Goal: Information Seeking & Learning: Understand process/instructions

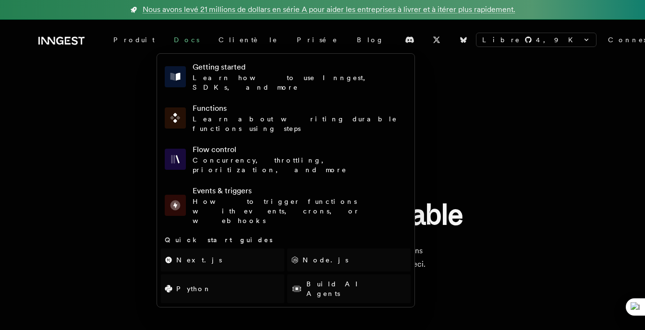
click at [164, 42] on link "Docs" at bounding box center [186, 39] width 45 height 17
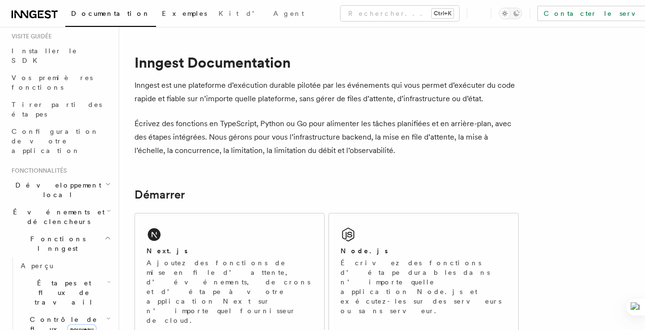
click at [162, 17] on span "Exemples" at bounding box center [184, 14] width 45 height 8
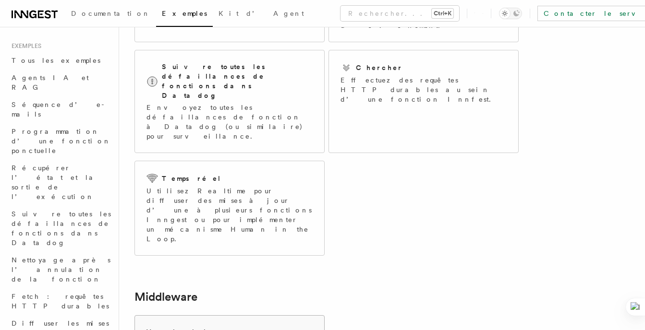
scroll to position [306, 0]
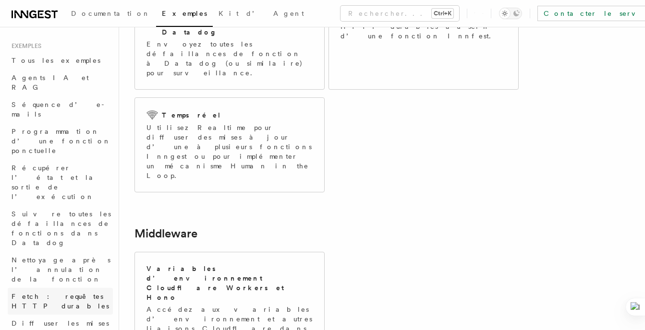
click at [56, 293] on span "Fetch : requêtes HTTP durables" at bounding box center [60, 301] width 97 height 17
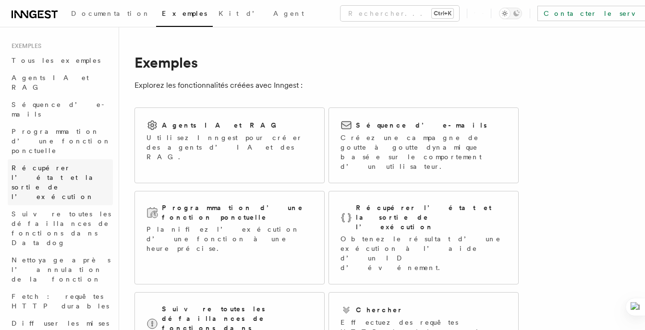
click at [48, 163] on span "Récupérer l’état et la sortie de l’exécution" at bounding box center [62, 182] width 101 height 38
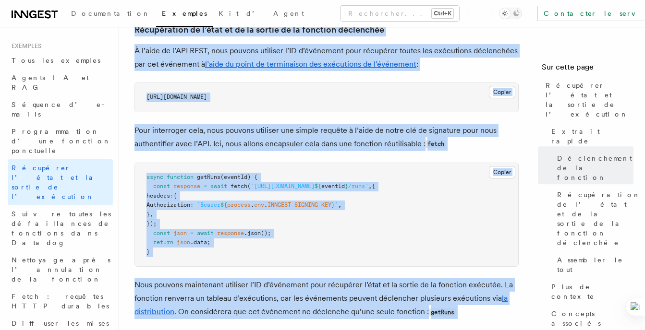
scroll to position [606, 0]
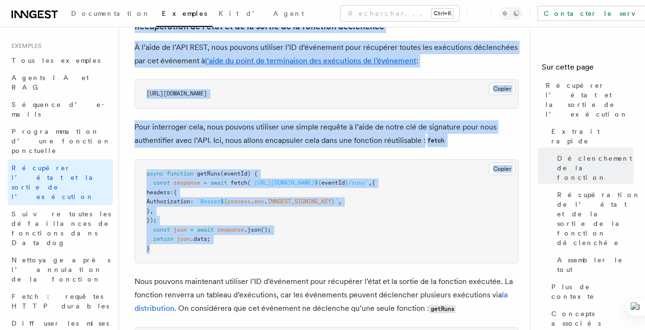
drag, startPoint x: 134, startPoint y: 46, endPoint x: 493, endPoint y: 257, distance: 416.2
copy article "Récupération de l’état et de la sortie de la fonction déclenchée À l’aide de l’…"
click at [445, 166] on pre "async function getRuns (eventId) { const response = await fetch ( `https://api.…" at bounding box center [326, 212] width 383 height 104
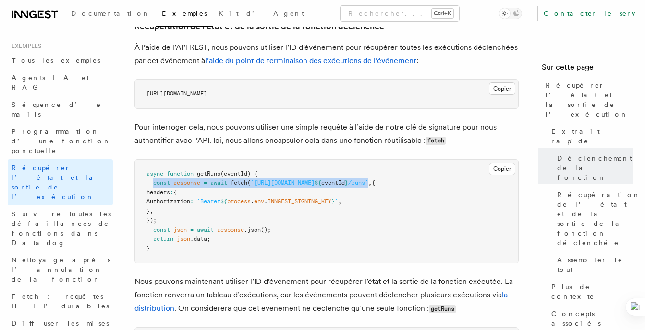
drag, startPoint x: 152, startPoint y: 183, endPoint x: 430, endPoint y: 184, distance: 278.0
click at [375, 184] on span "const response = await fetch ( `https://api.inngest.com/v1/events/ ${ eventId }…" at bounding box center [260, 183] width 229 height 7
copy span "const response = await fetch ( `https://api.inngest.com/v1/events/ ${ eventId }…"
